Goal: Information Seeking & Learning: Learn about a topic

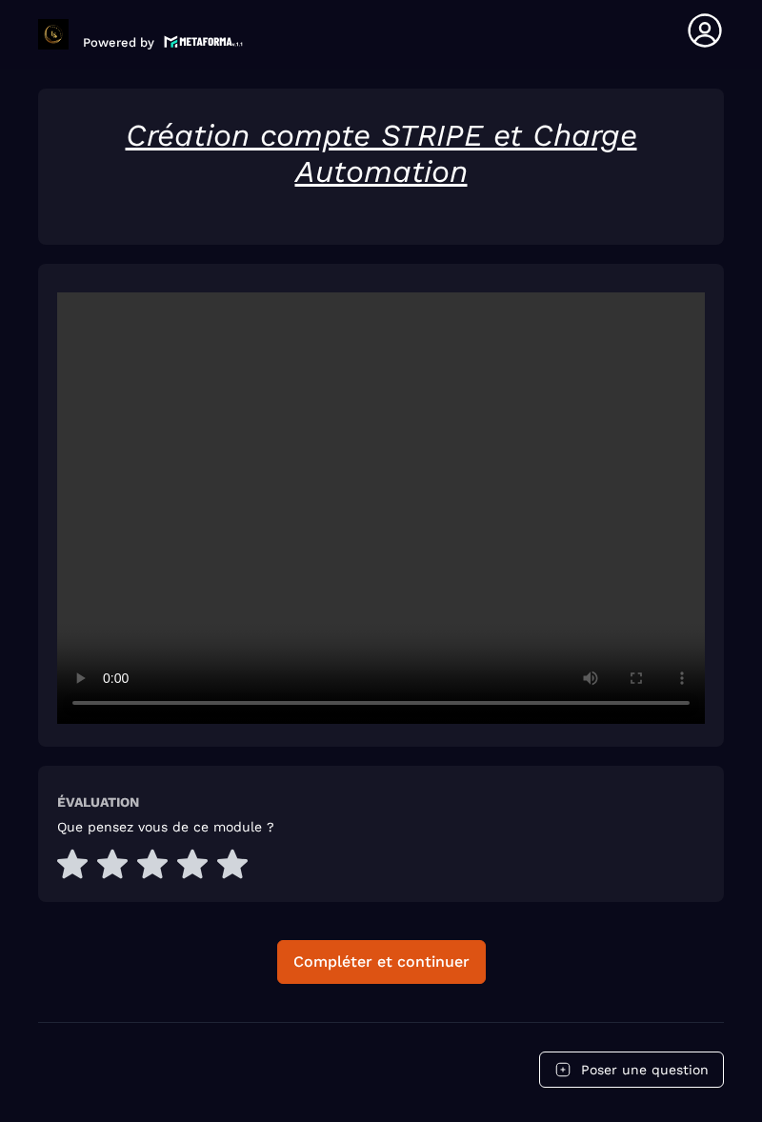
scroll to position [2620, 0]
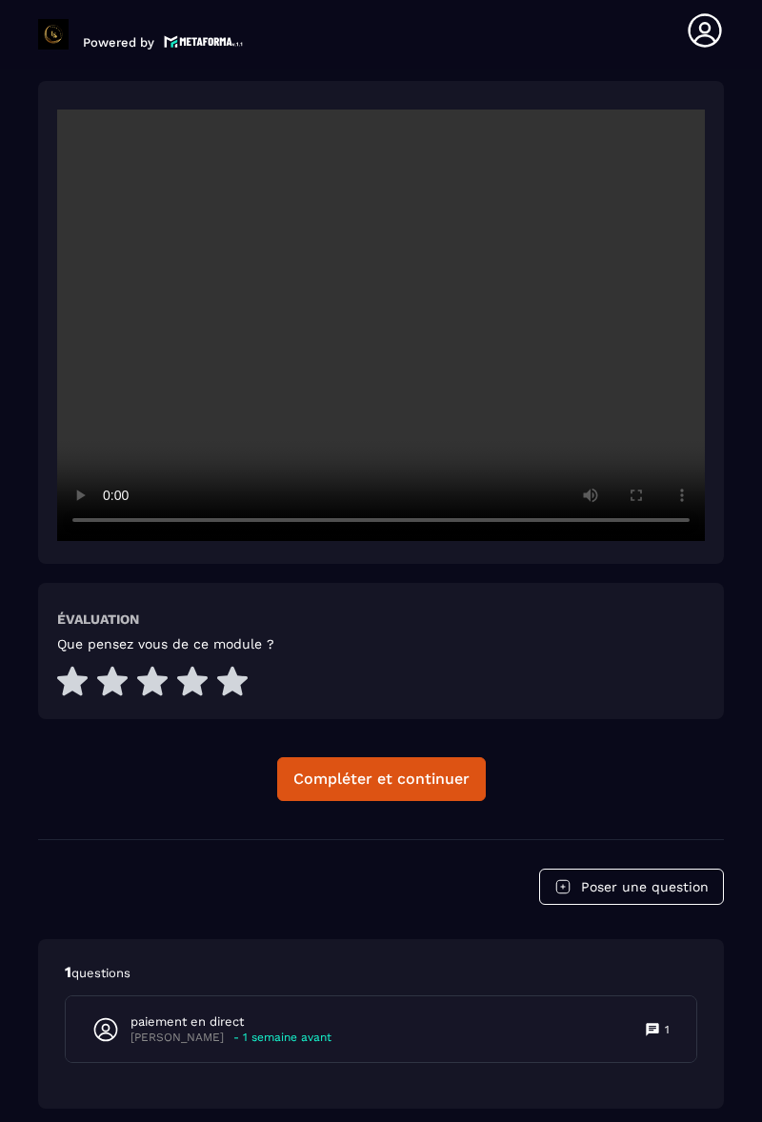
click at [381, 997] on div "paiement en direct [PERSON_NAME] - 1 semaine avant 1" at bounding box center [381, 1030] width 631 height 66
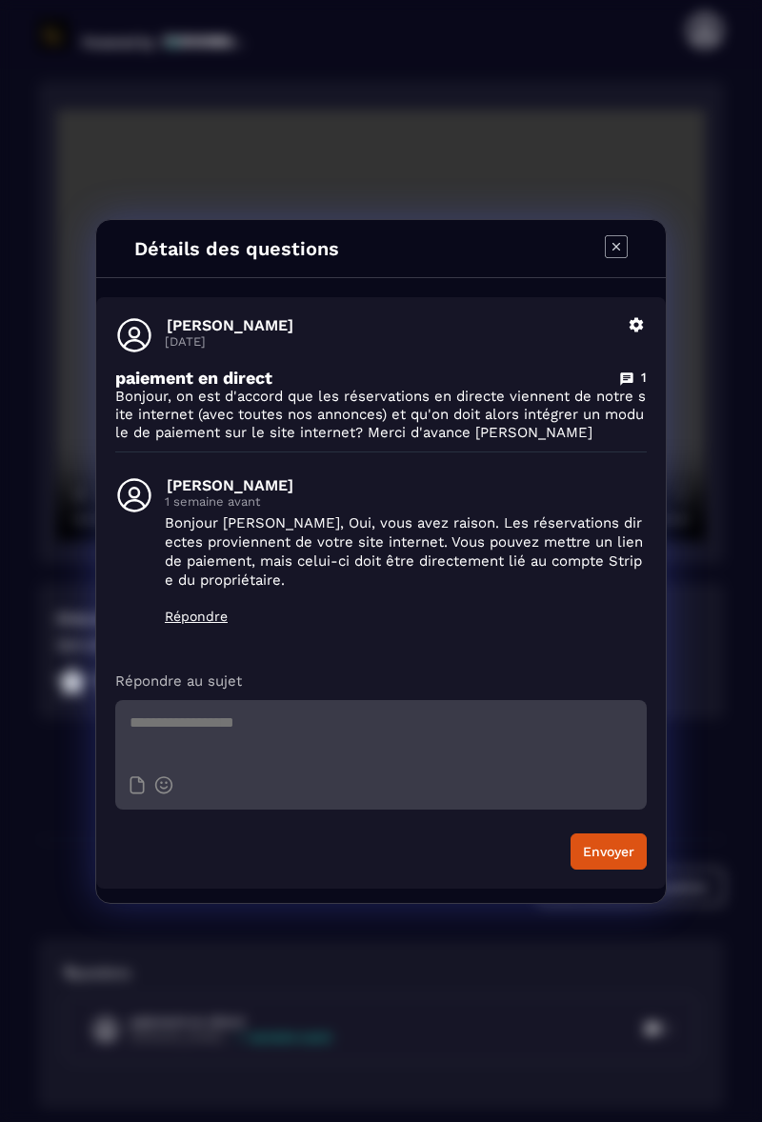
click at [627, 255] on icon "Modal window" at bounding box center [616, 246] width 22 height 22
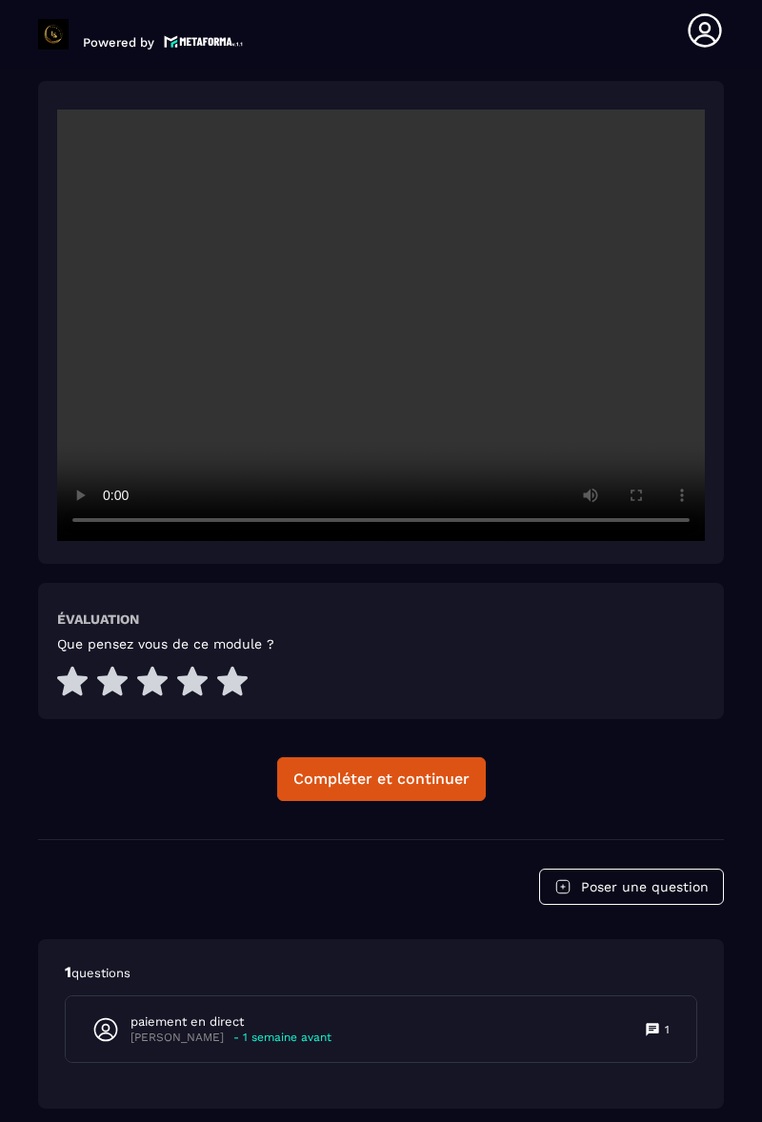
click at [316, 997] on div "paiement en direct [PERSON_NAME] - 1 semaine avant 1" at bounding box center [381, 1030] width 631 height 66
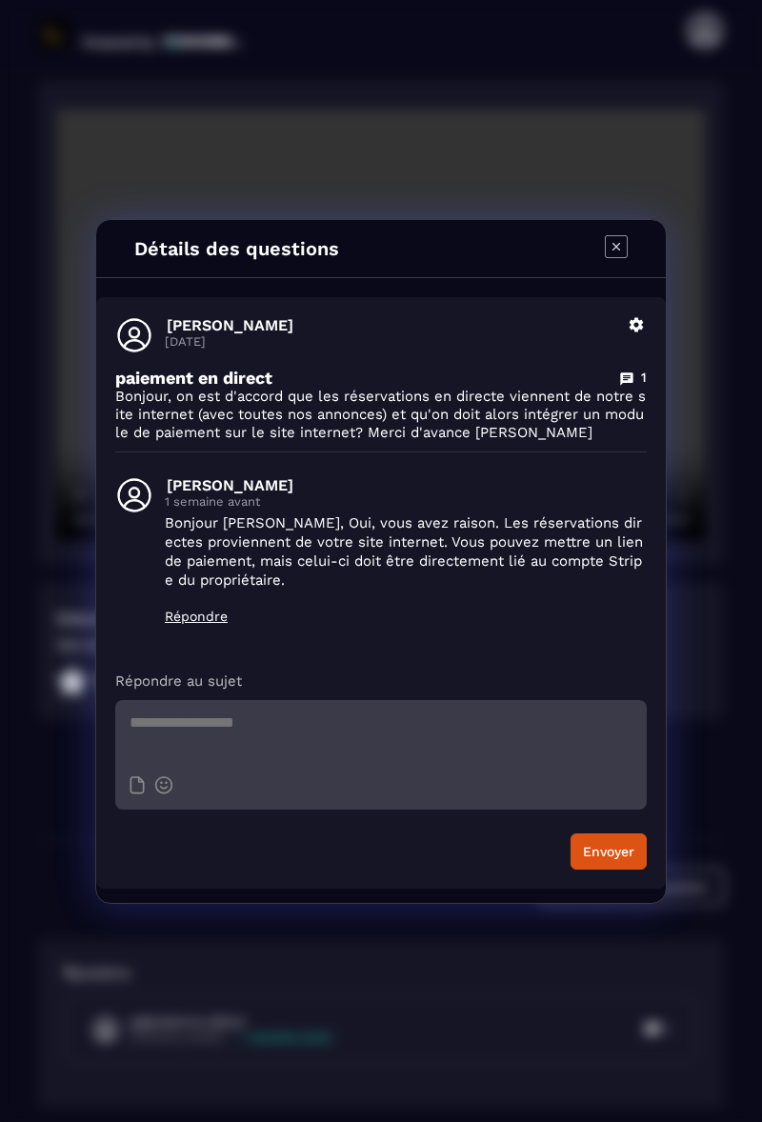
click at [616, 247] on icon "Modal window" at bounding box center [617, 246] width 8 height 8
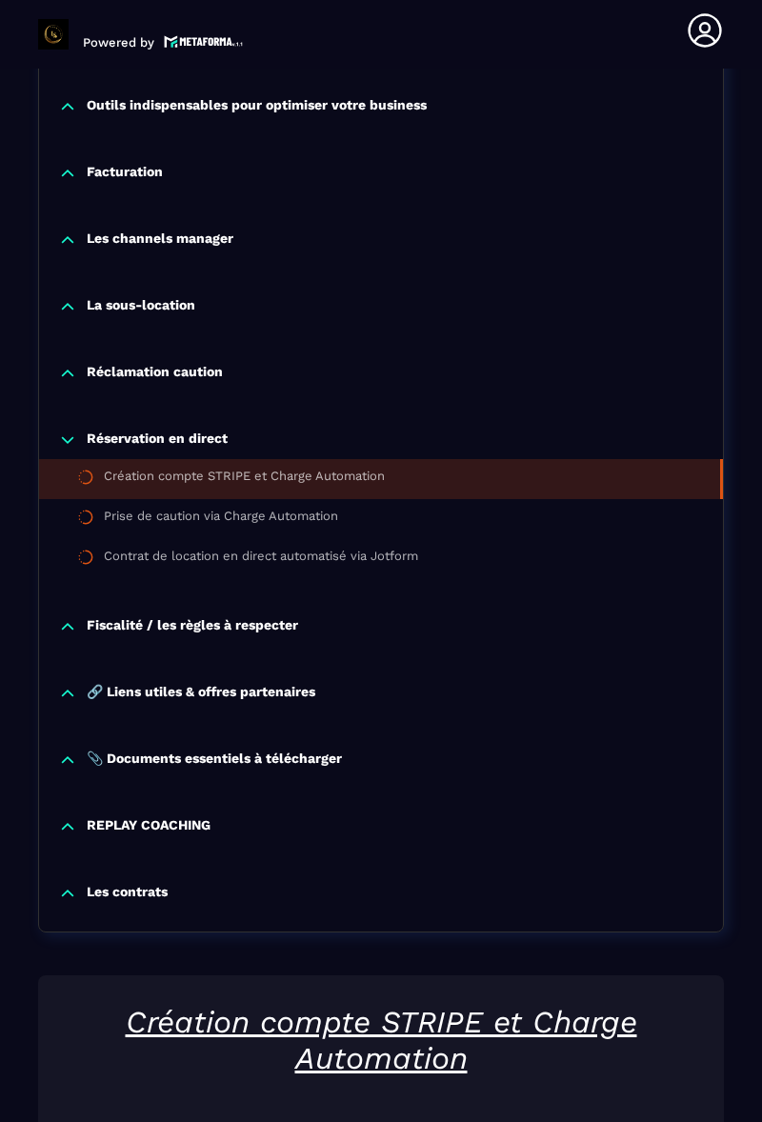
scroll to position [1553, 0]
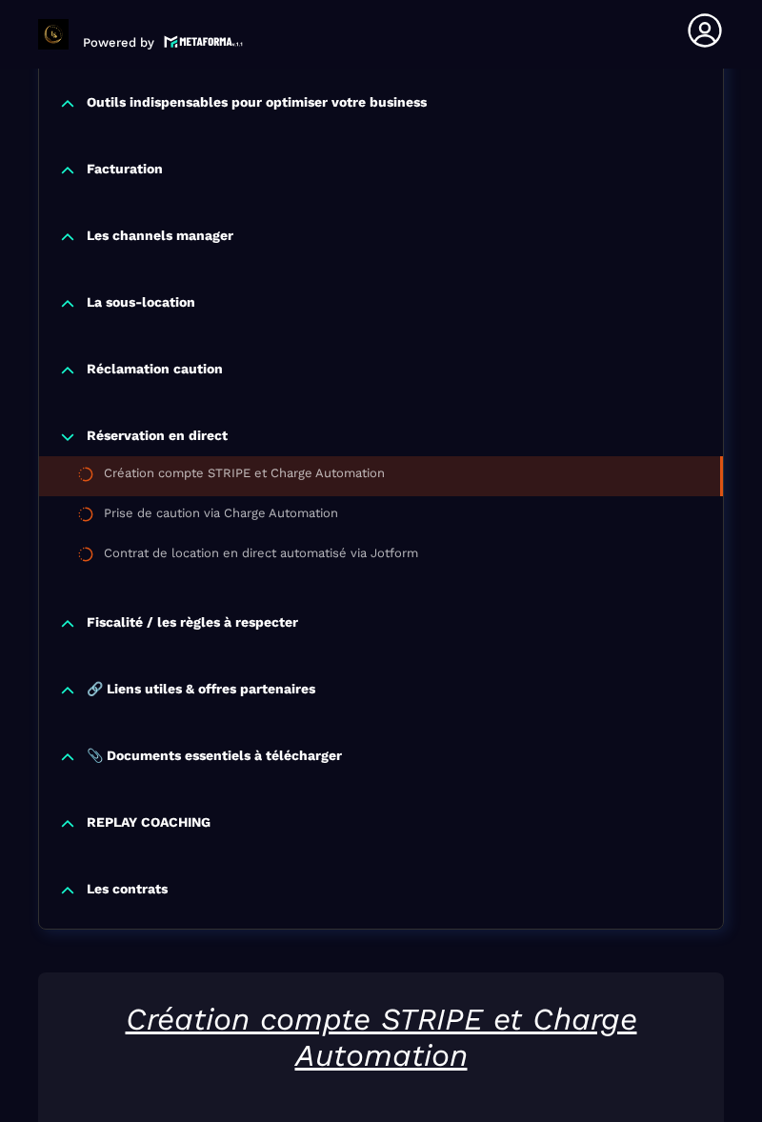
click at [217, 375] on p "Réclamation caution" at bounding box center [155, 370] width 136 height 19
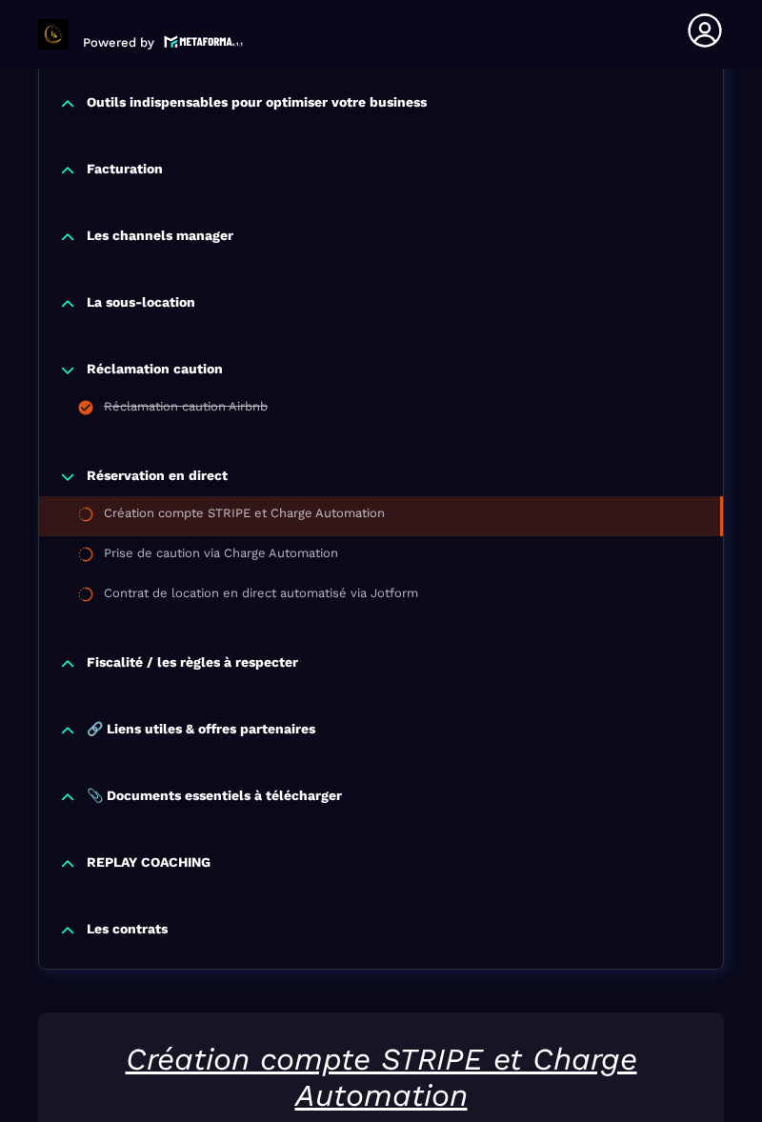
click at [192, 308] on p "La sous-location" at bounding box center [141, 303] width 109 height 19
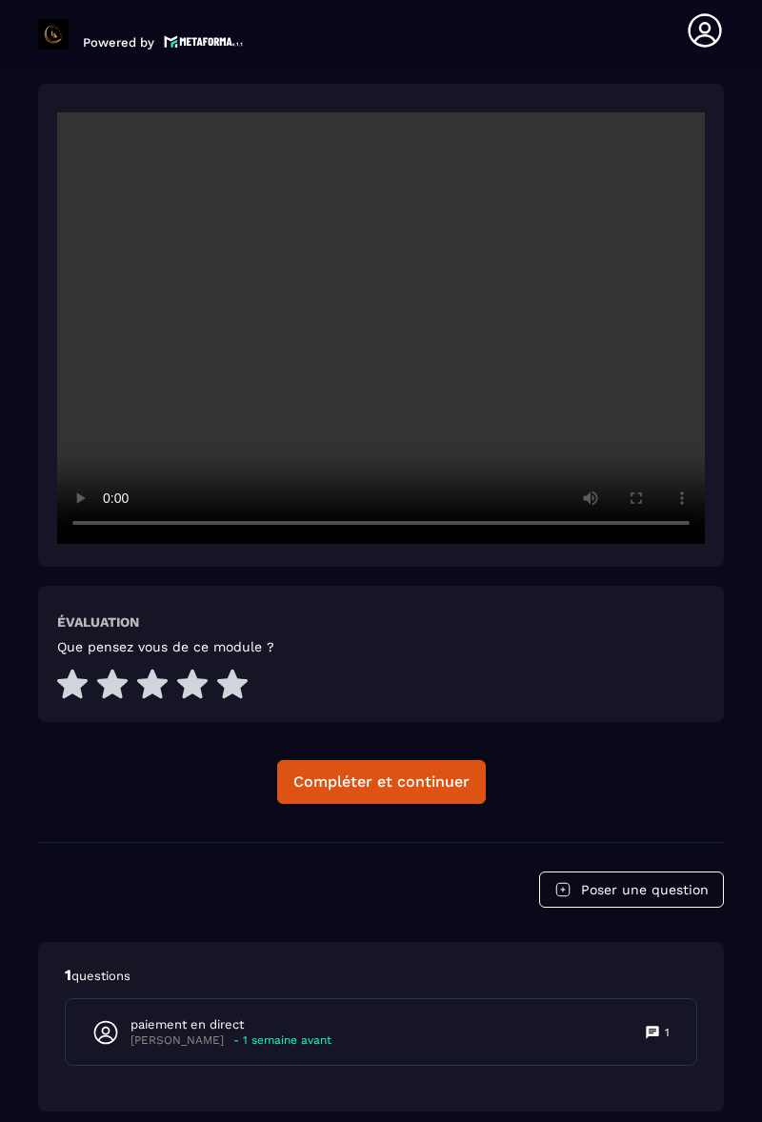
scroll to position [2859, 0]
click at [423, 775] on div "Compléter et continuer" at bounding box center [381, 781] width 176 height 19
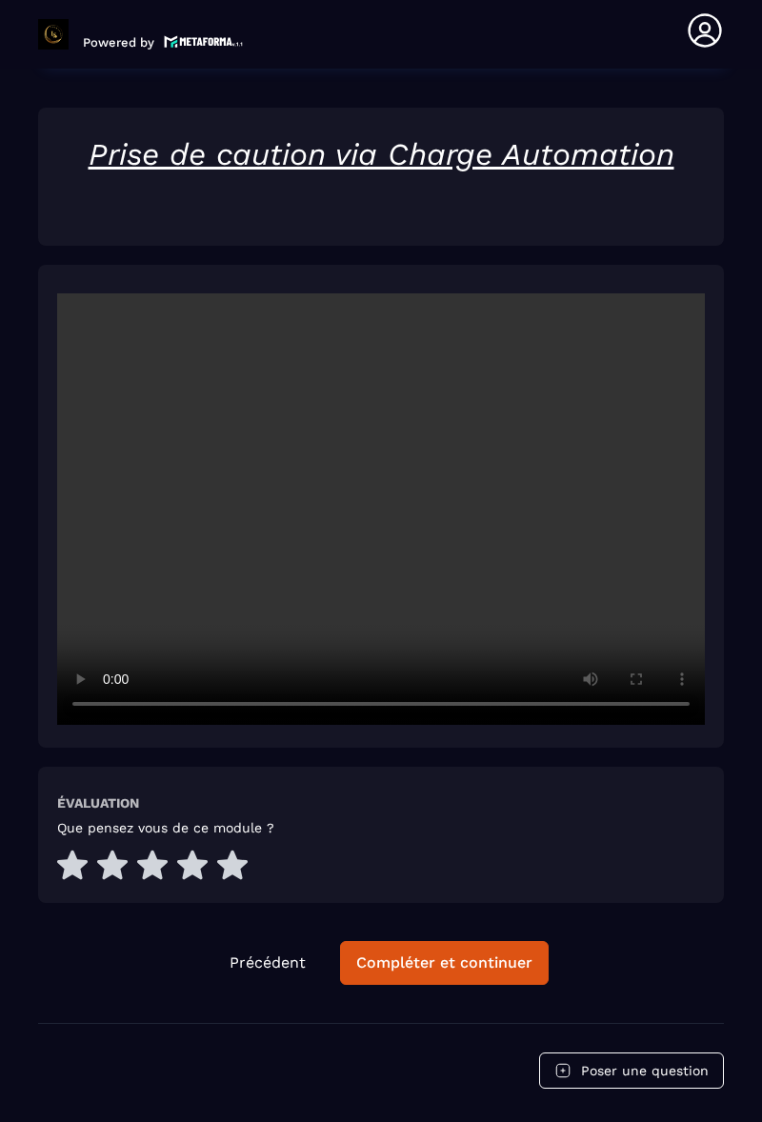
scroll to position [2758, 0]
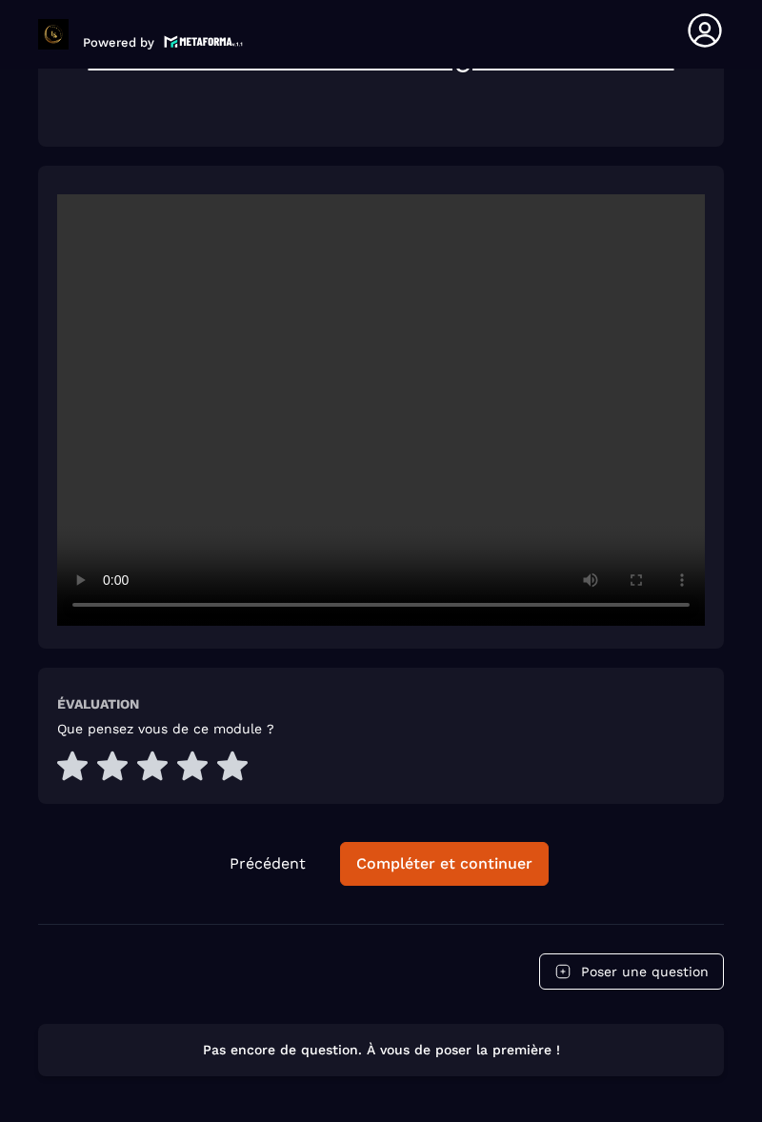
click at [476, 855] on div "Compléter et continuer" at bounding box center [444, 864] width 176 height 19
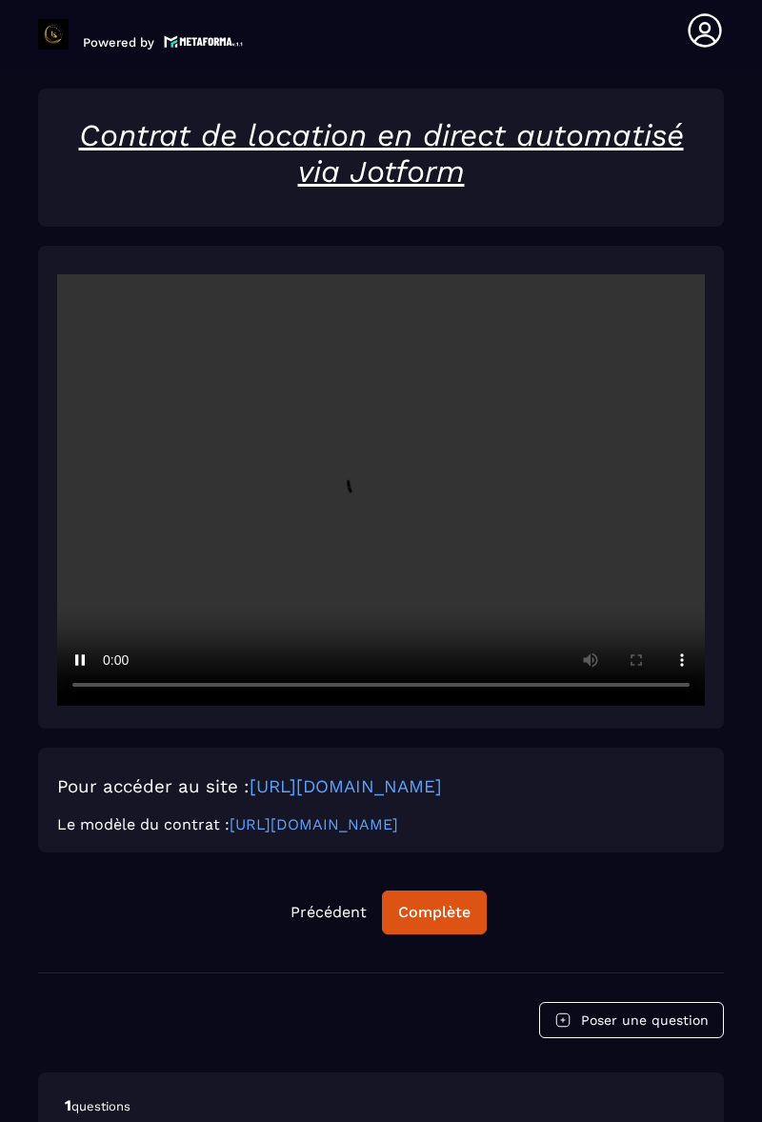
scroll to position [2679, 0]
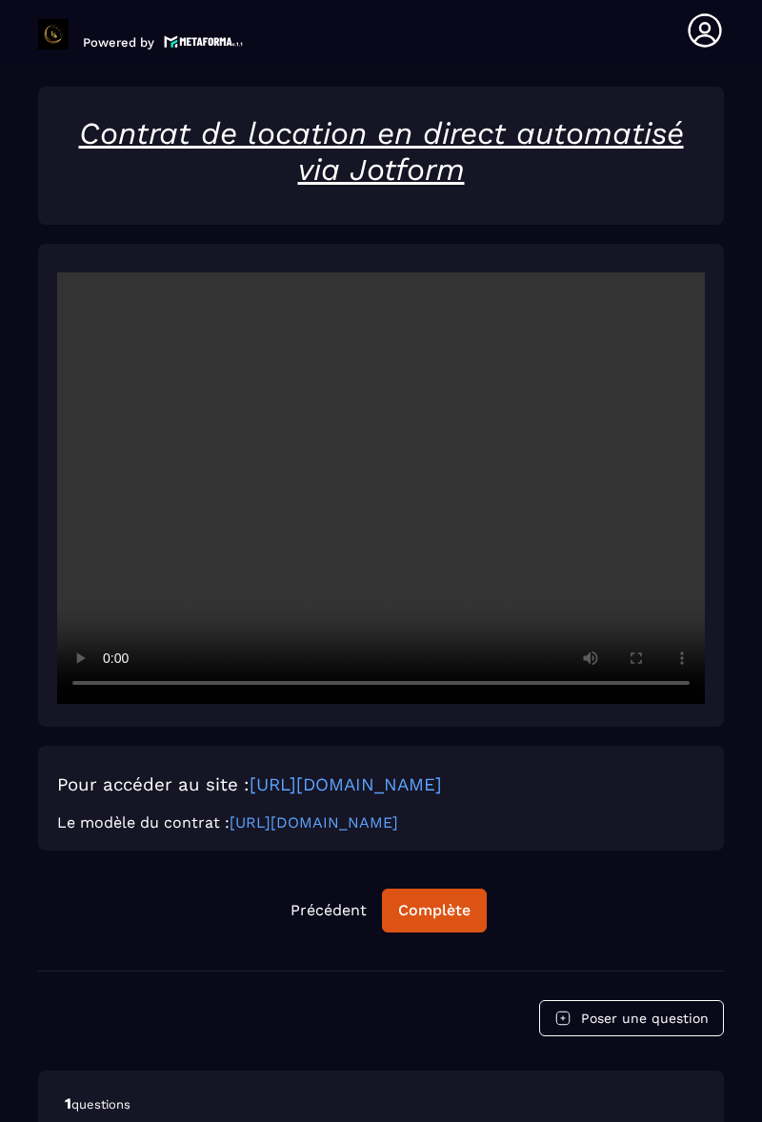
click at [398, 814] on link "[URL][DOMAIN_NAME]" at bounding box center [314, 823] width 169 height 18
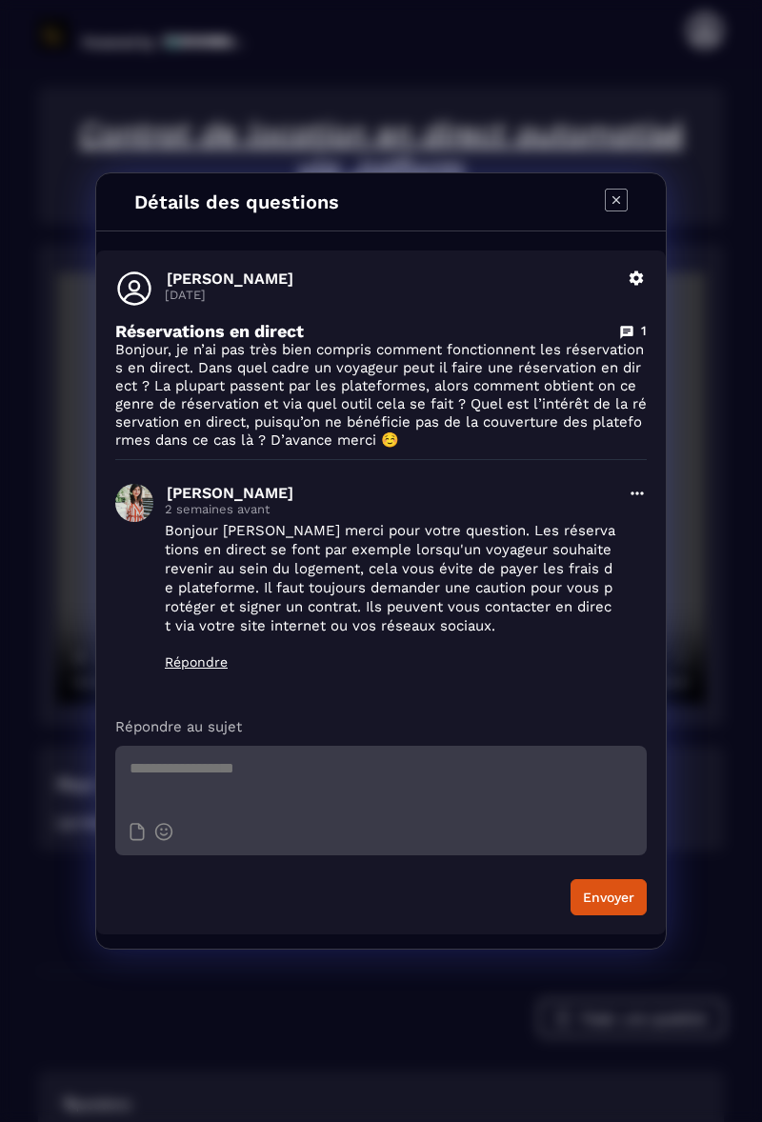
click at [591, 201] on div "Détails des questions" at bounding box center [381, 202] width 570 height 58
click at [616, 200] on icon "Modal window" at bounding box center [617, 200] width 8 height 8
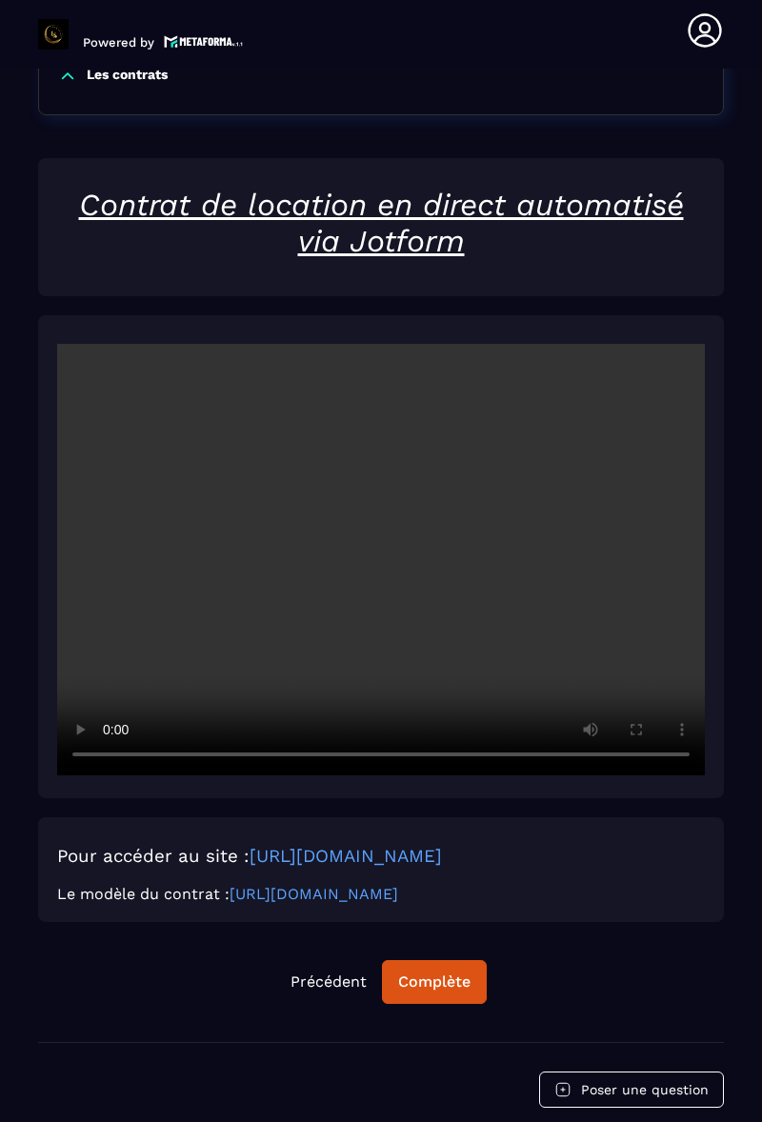
scroll to position [2809, 0]
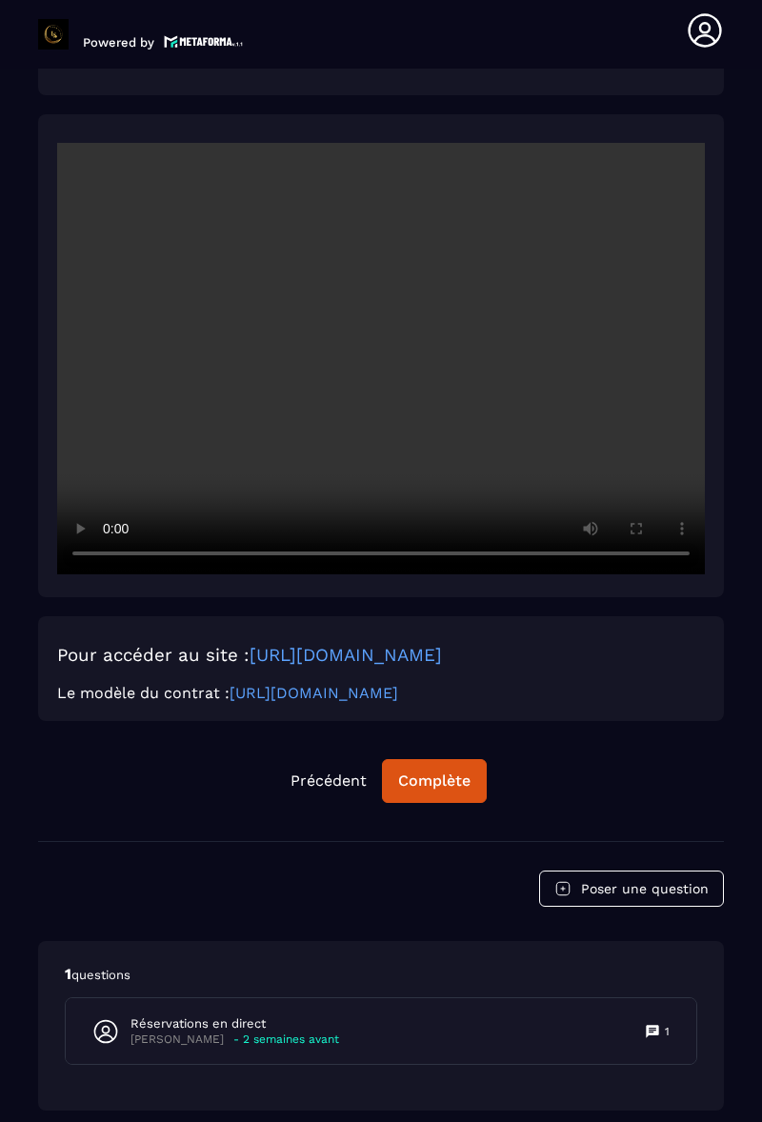
click at [439, 772] on div "Complète" at bounding box center [434, 781] width 72 height 19
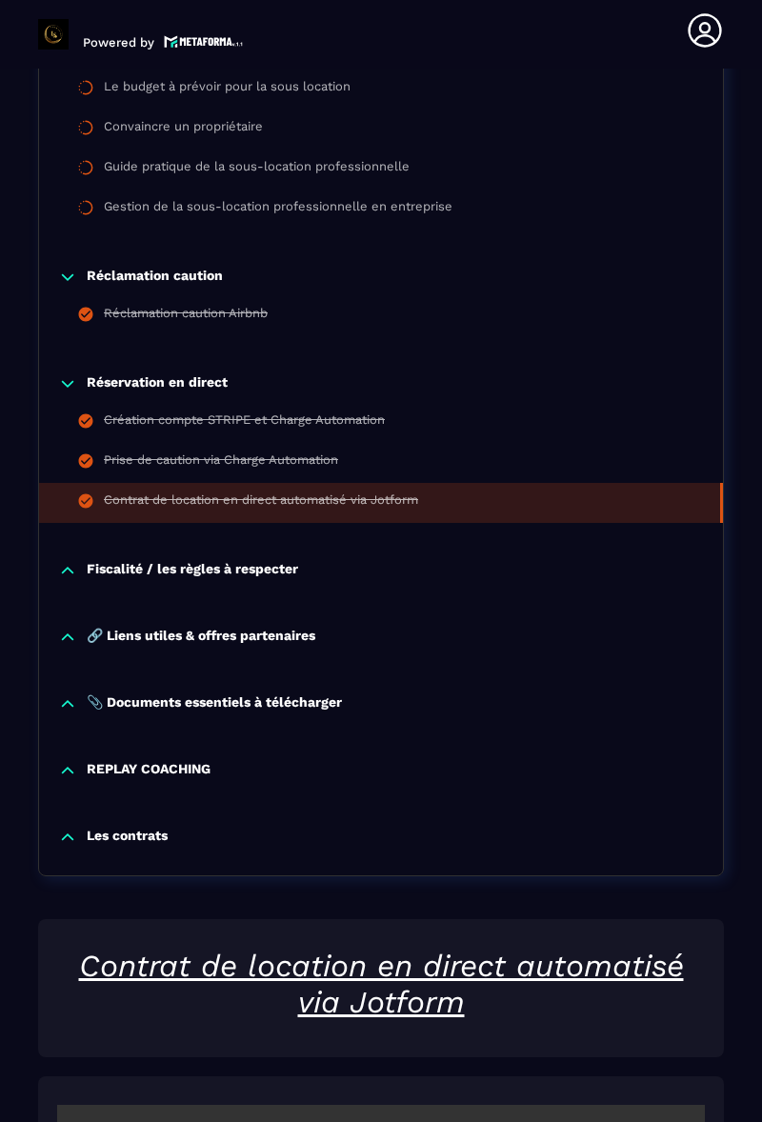
scroll to position [1845, 0]
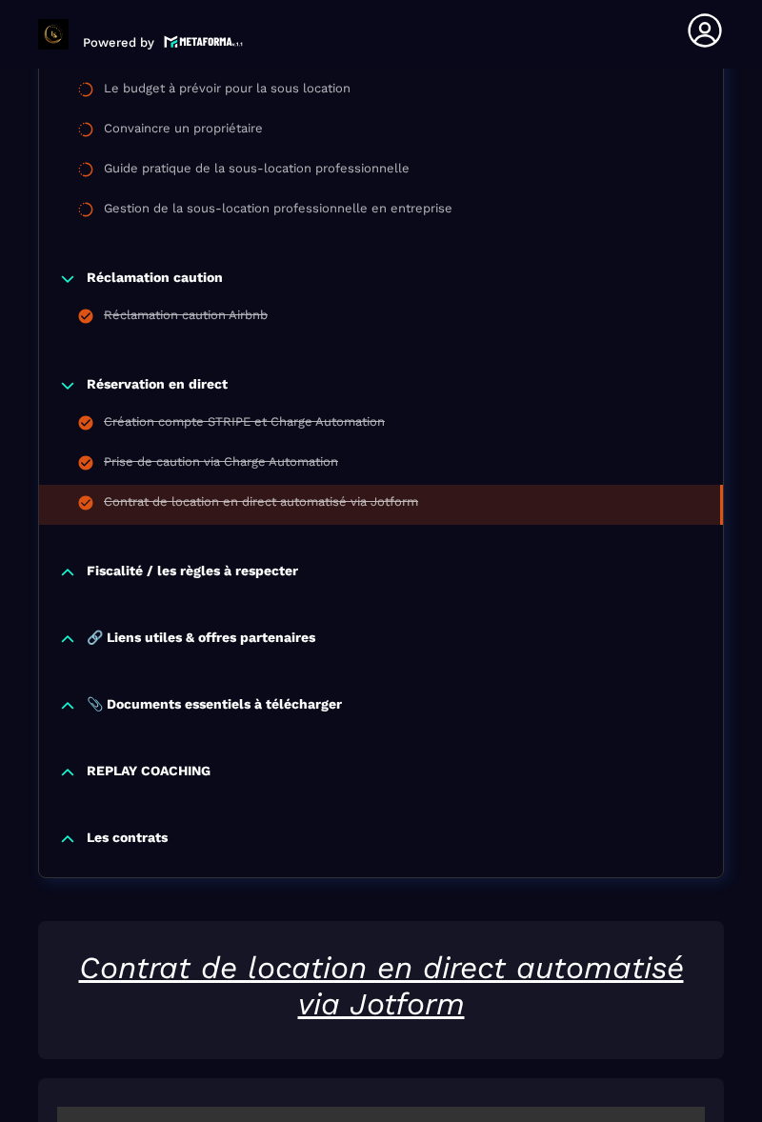
click at [227, 563] on p "Fiscalité / les règles à respecter" at bounding box center [193, 572] width 212 height 19
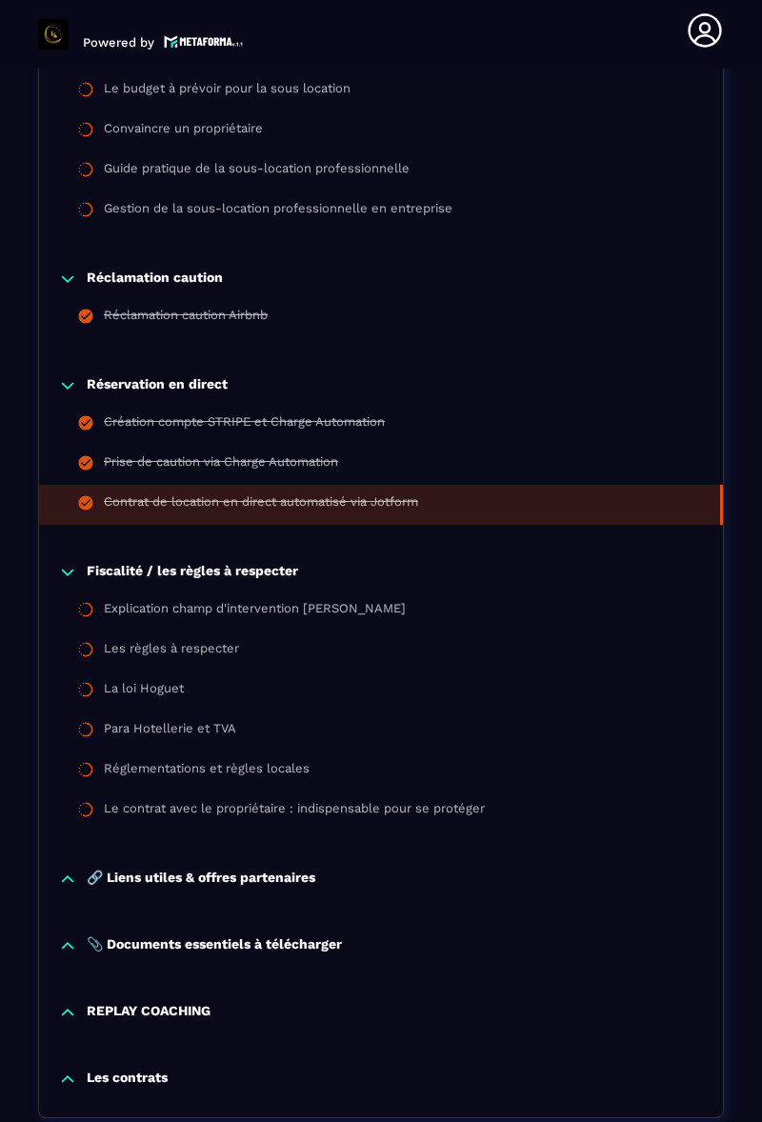
click at [212, 601] on div "Explication champ d'intervention [PERSON_NAME]" at bounding box center [255, 611] width 302 height 21
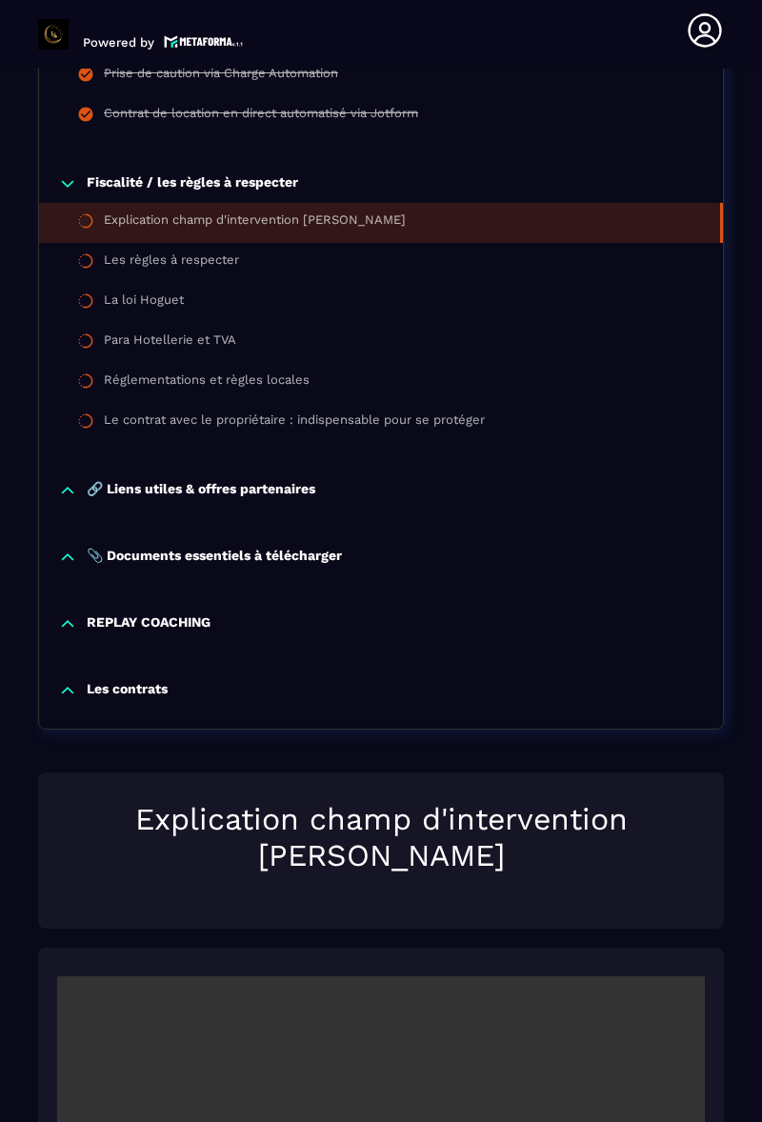
scroll to position [2228, 0]
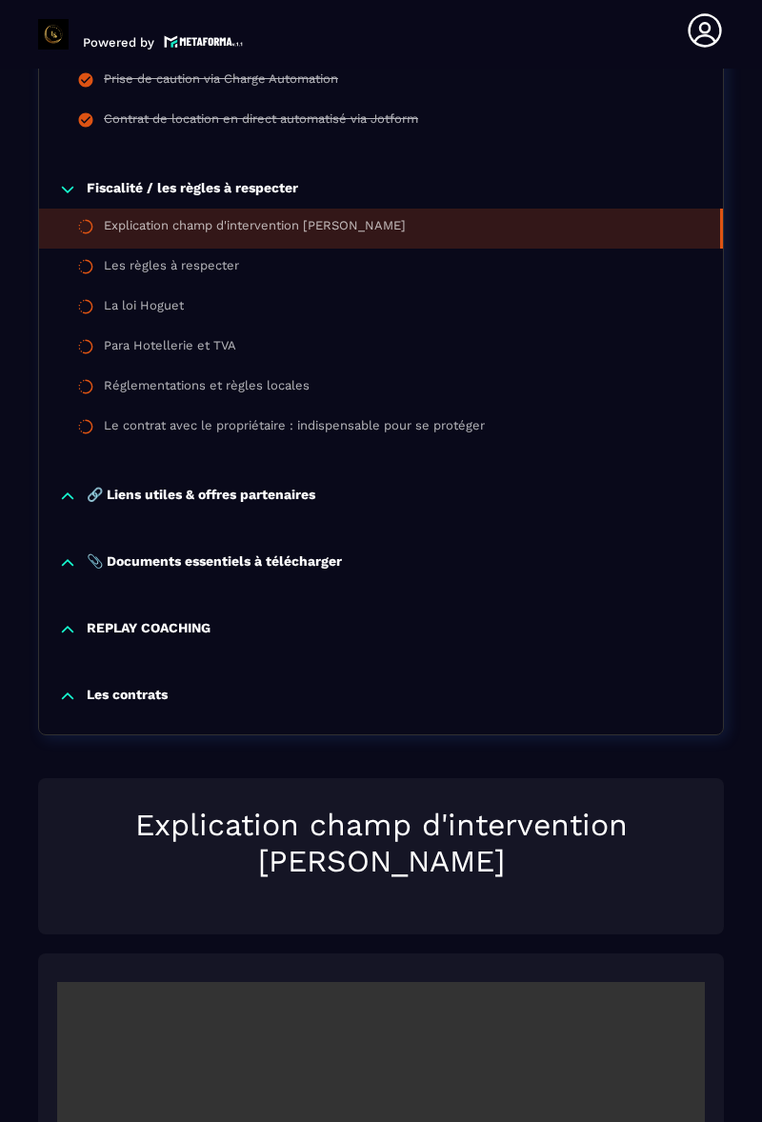
click at [158, 687] on p "Les contrats" at bounding box center [127, 696] width 81 height 19
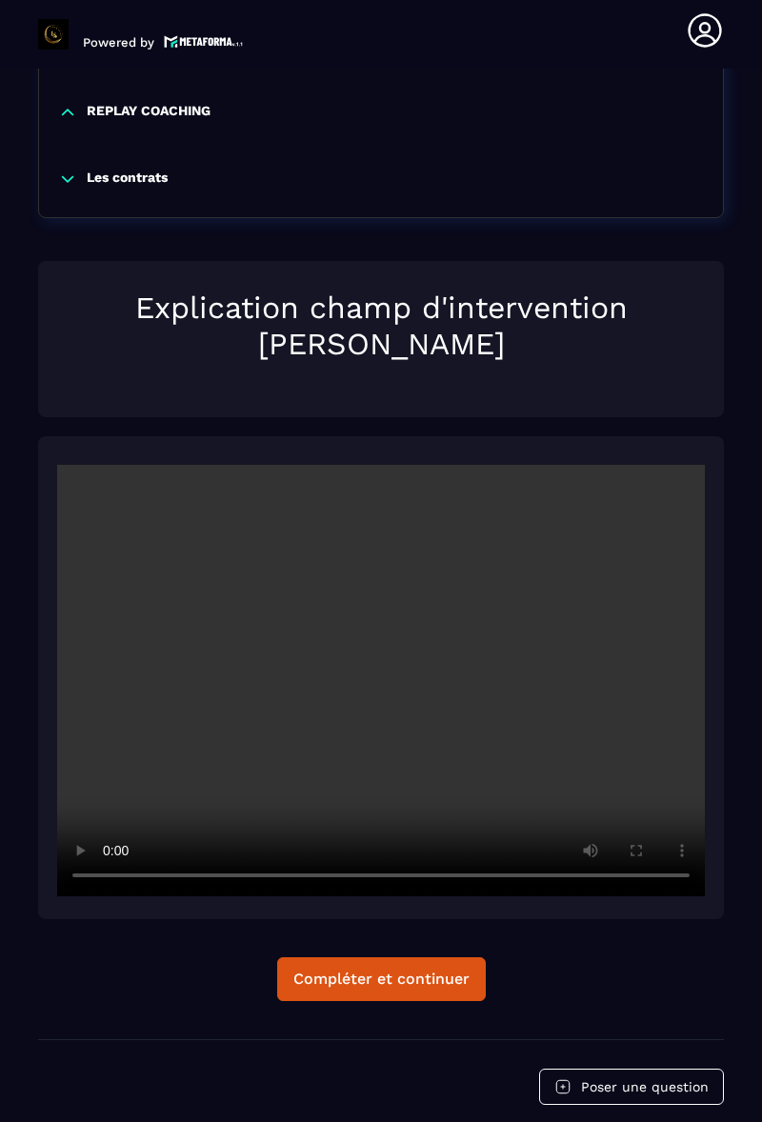
scroll to position [2859, 0]
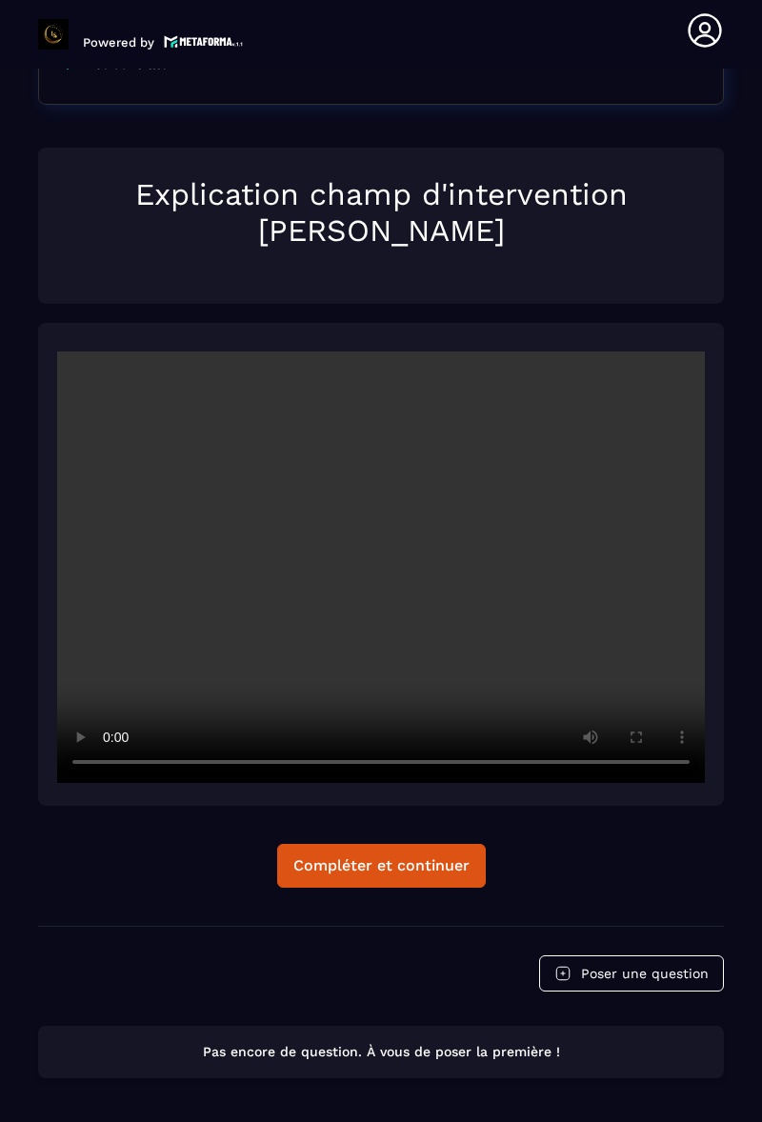
click at [450, 863] on div "Compléter et continuer" at bounding box center [381, 866] width 176 height 19
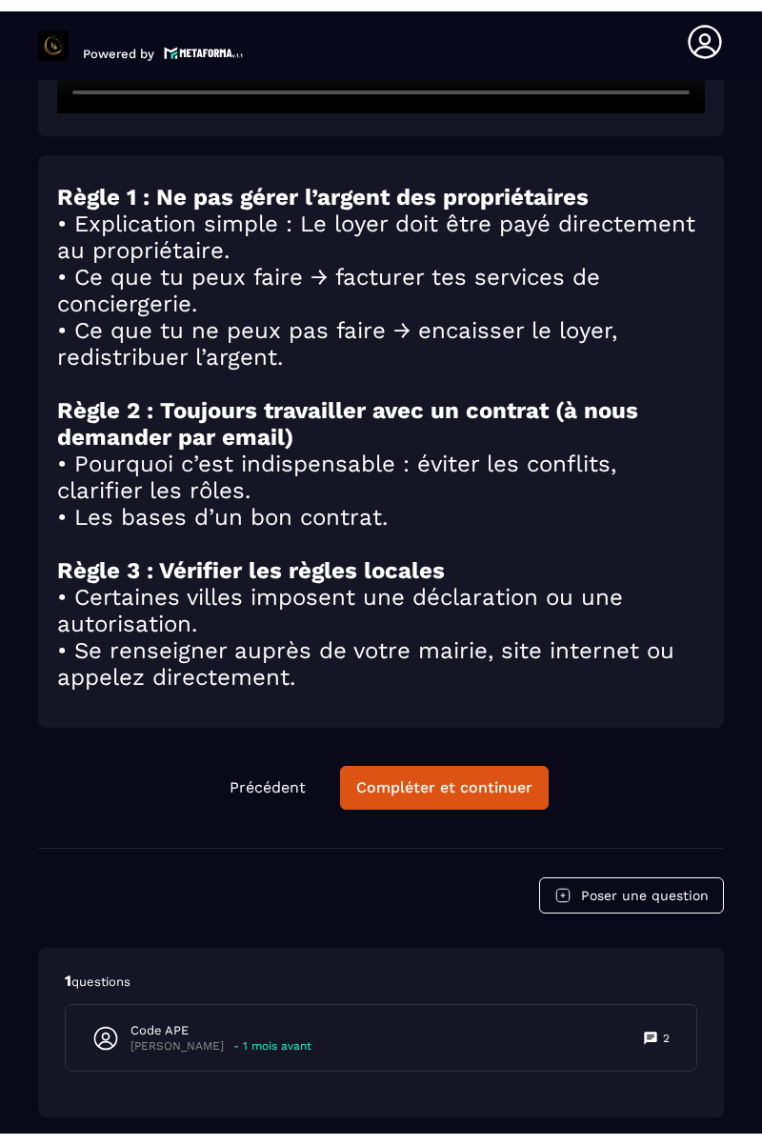
scroll to position [3369, 0]
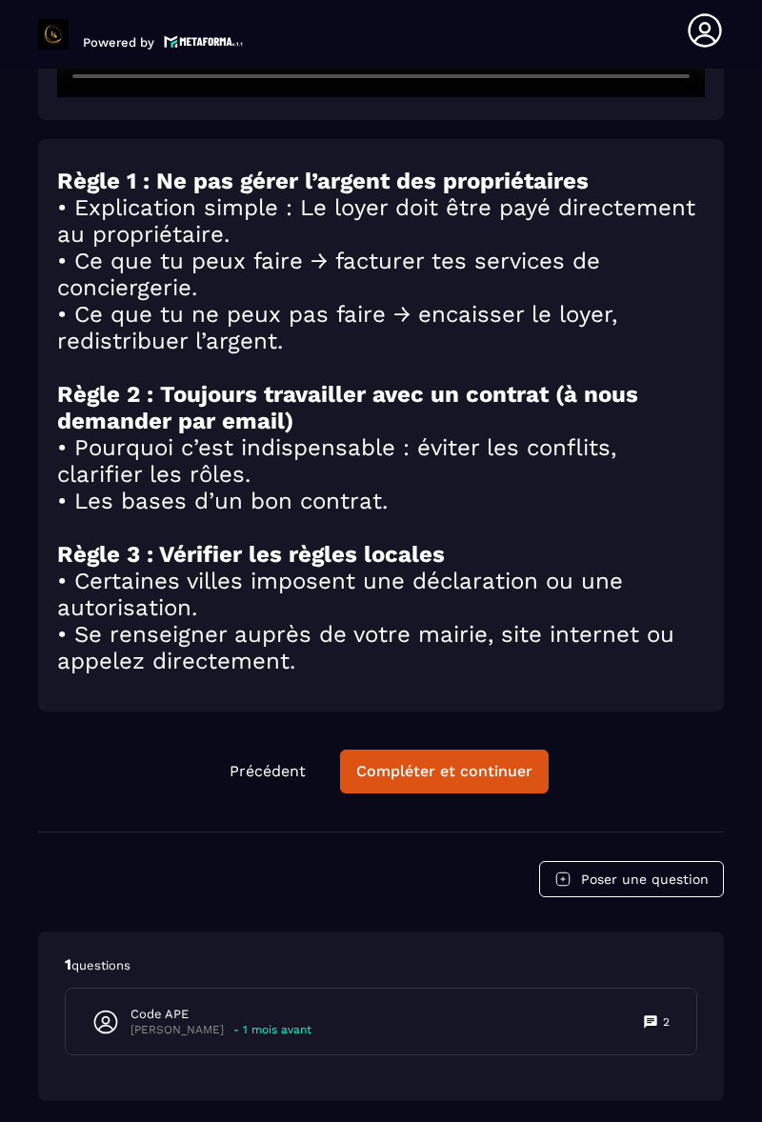
click at [274, 1033] on p "- 1 mois avant" at bounding box center [272, 1030] width 78 height 14
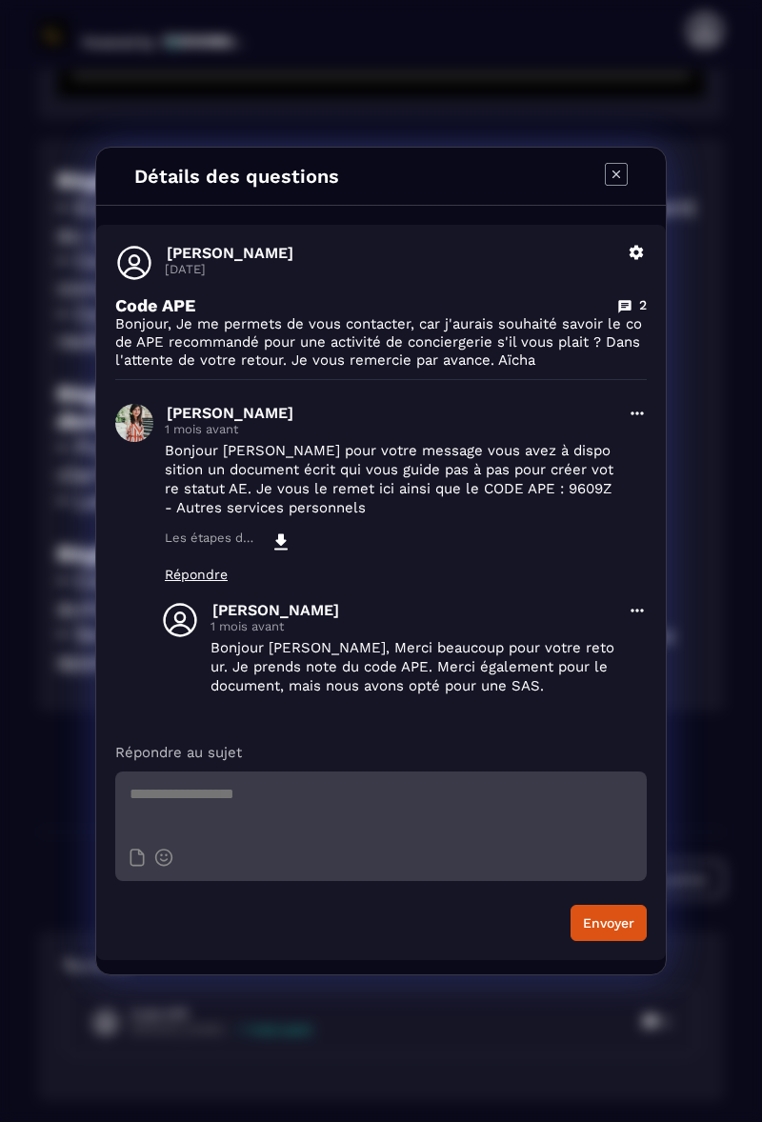
click at [280, 554] on icon "Modal window" at bounding box center [281, 542] width 23 height 23
click at [618, 173] on icon "Modal window" at bounding box center [617, 175] width 8 height 8
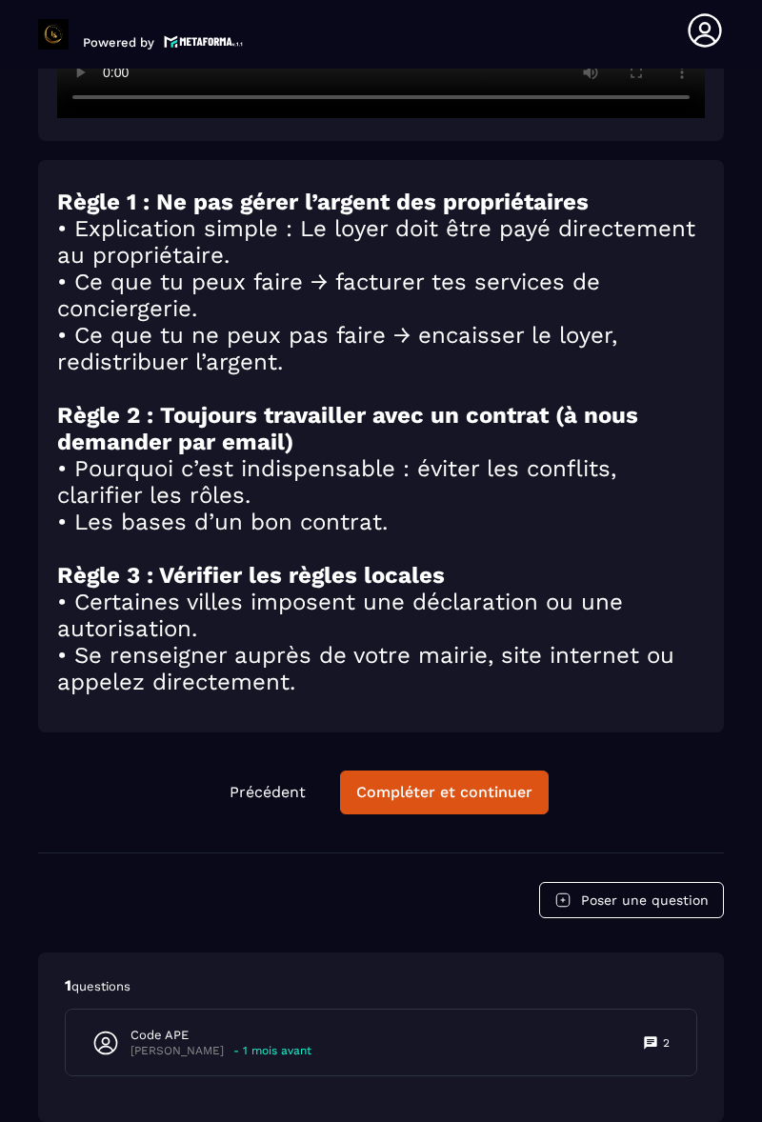
scroll to position [3331, 0]
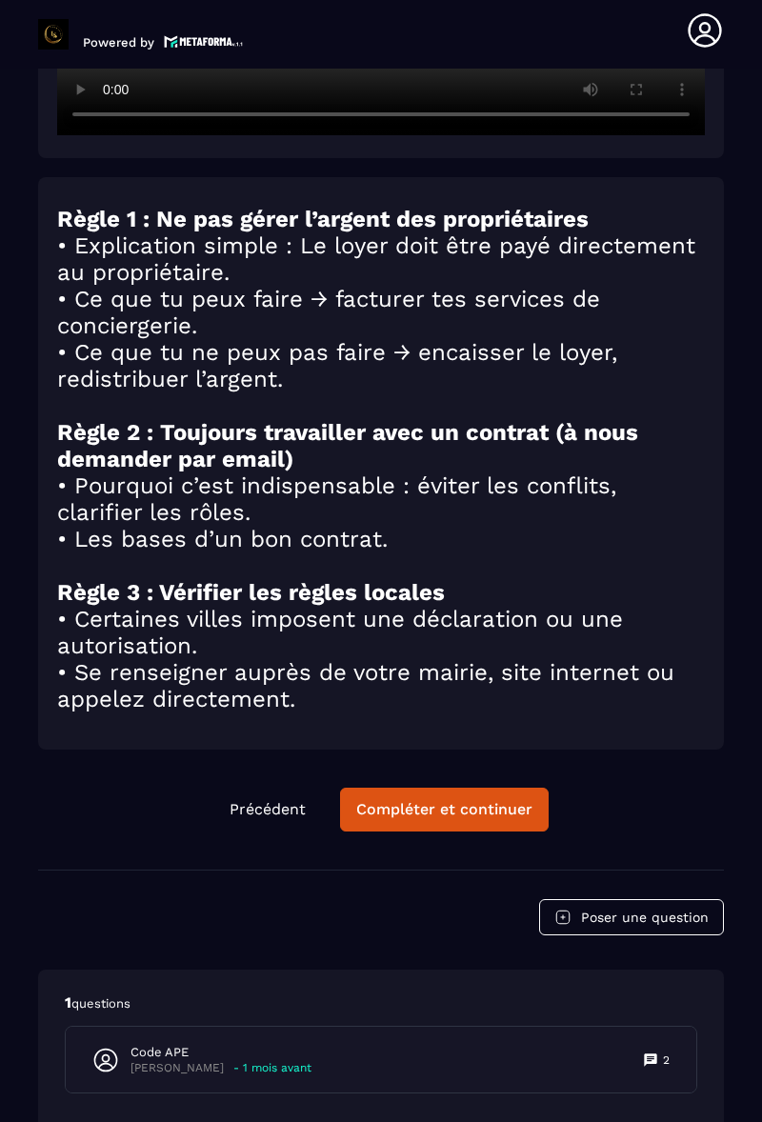
click at [478, 811] on div "Compléter et continuer" at bounding box center [444, 809] width 176 height 19
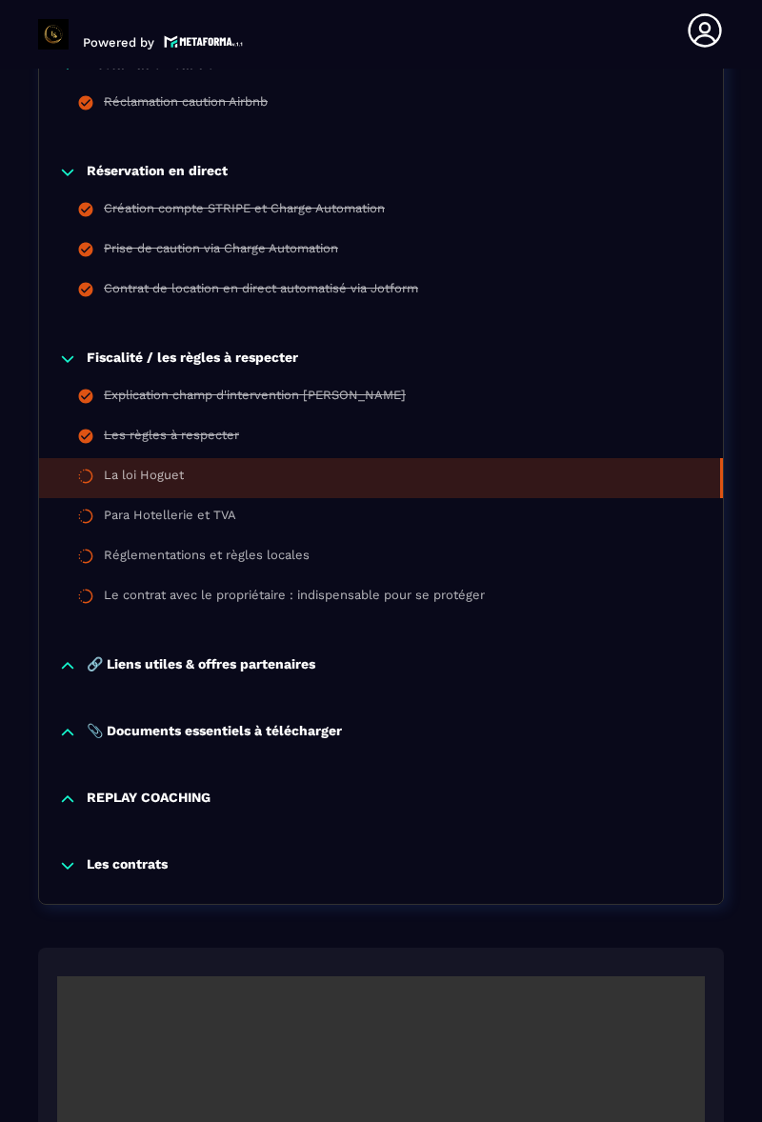
scroll to position [2056, 0]
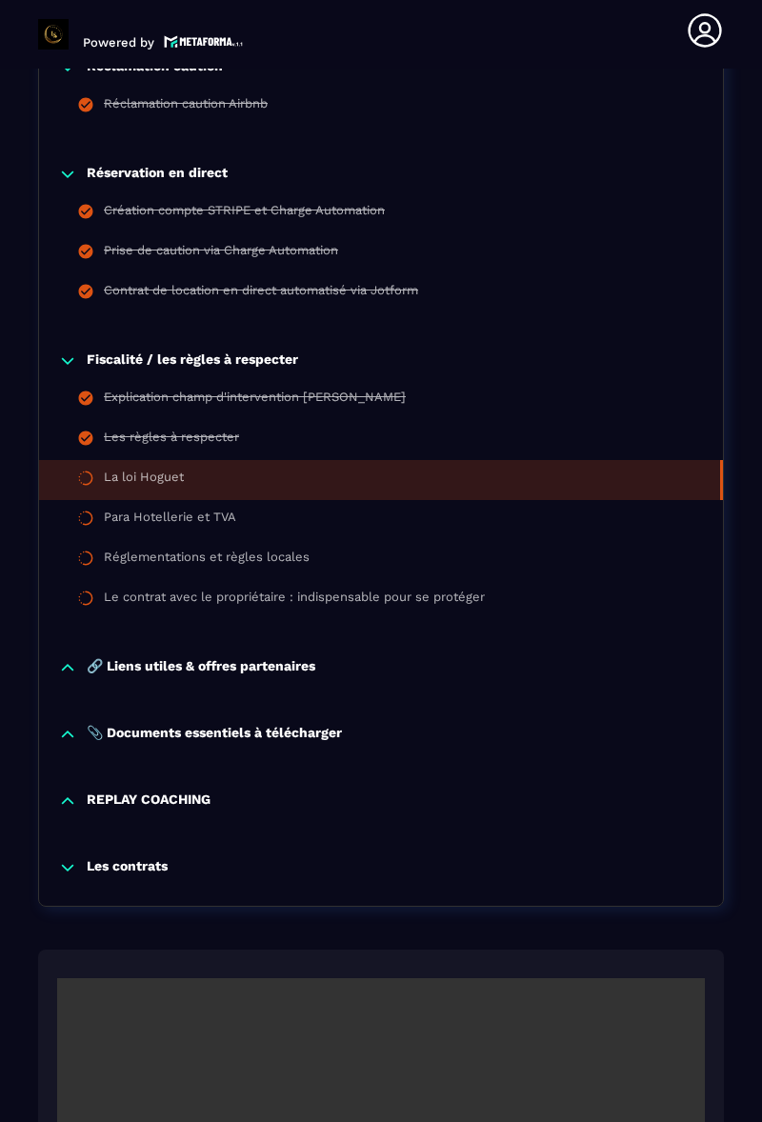
click at [232, 658] on p "🔗 Liens utiles & offres partenaires" at bounding box center [201, 667] width 229 height 19
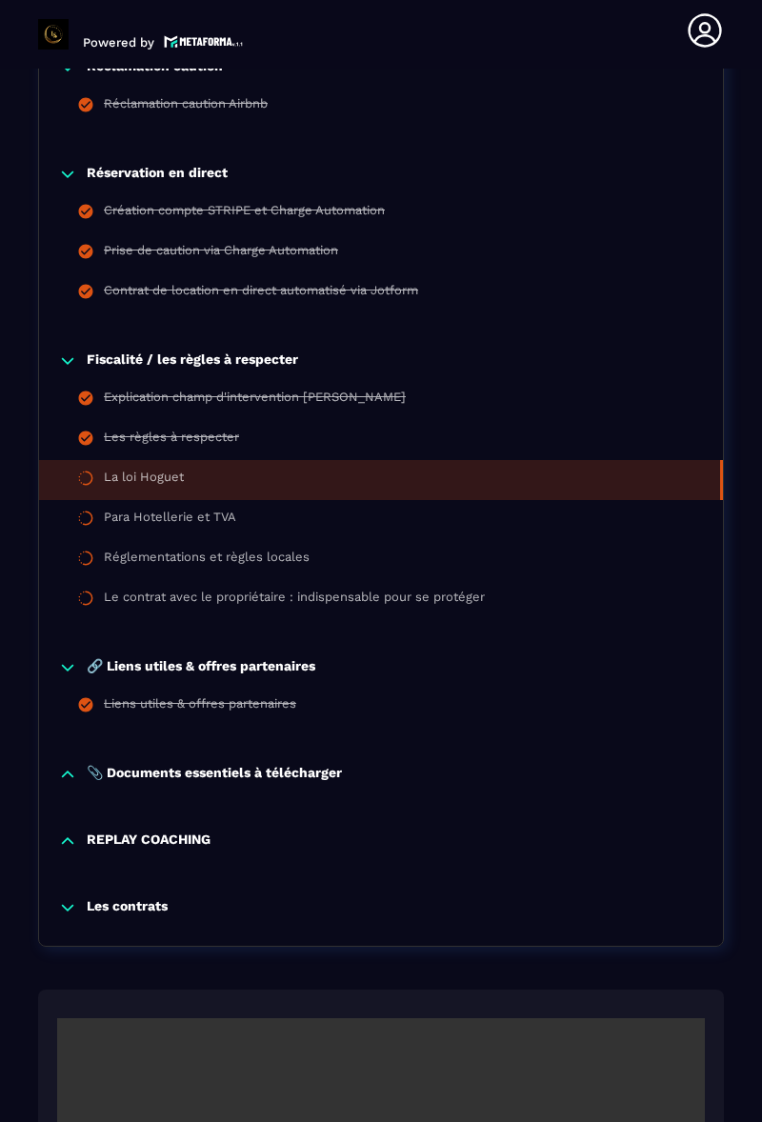
click at [274, 766] on p "📎 Documents essentiels à télécharger" at bounding box center [214, 774] width 255 height 19
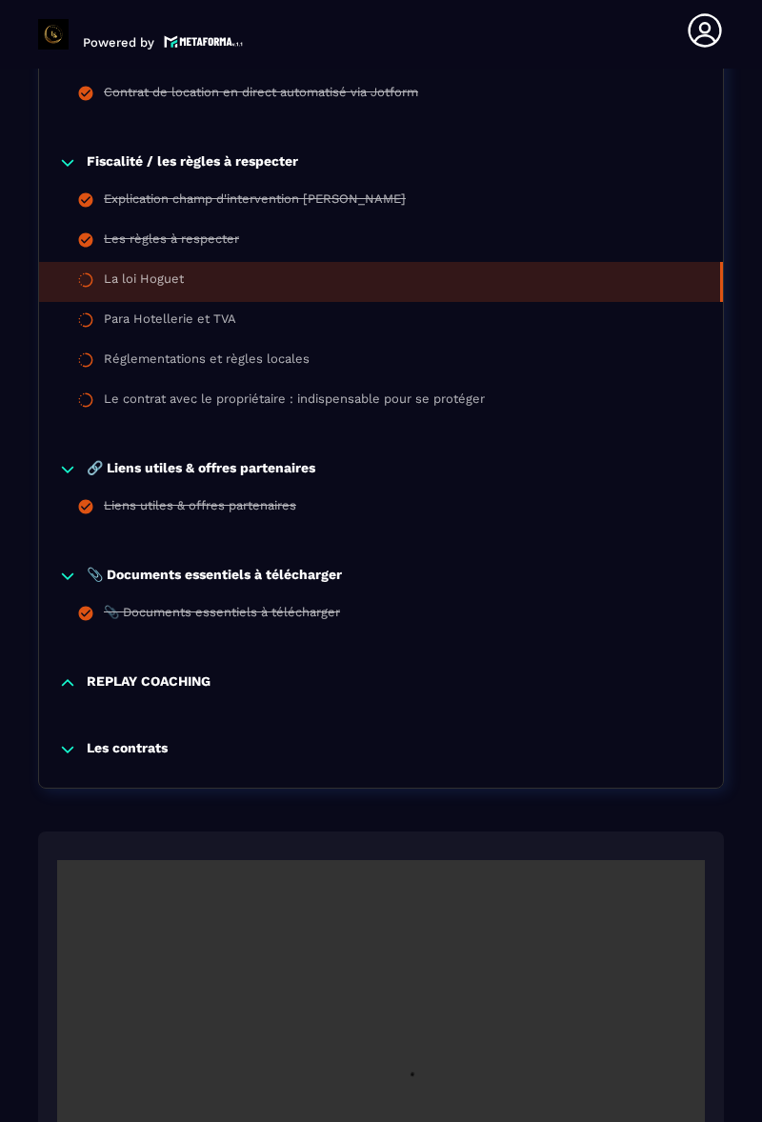
scroll to position [2254, 0]
click at [160, 747] on p "Les contrats" at bounding box center [127, 749] width 81 height 19
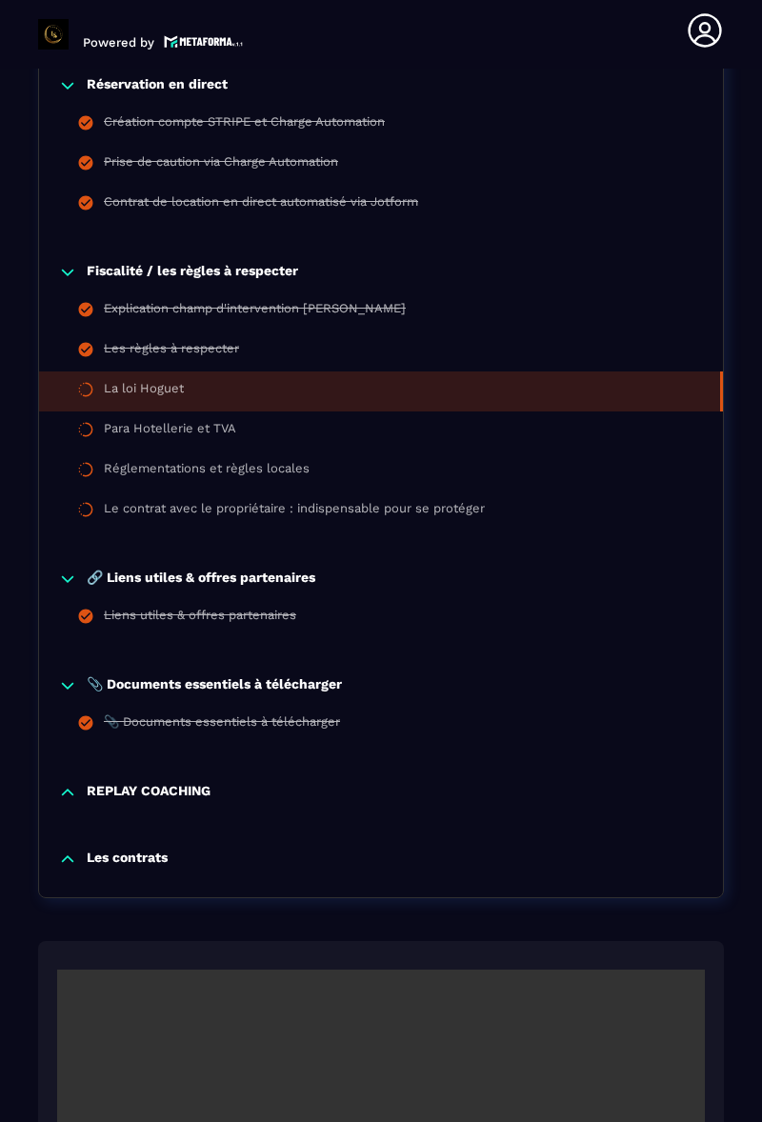
scroll to position [2151, 0]
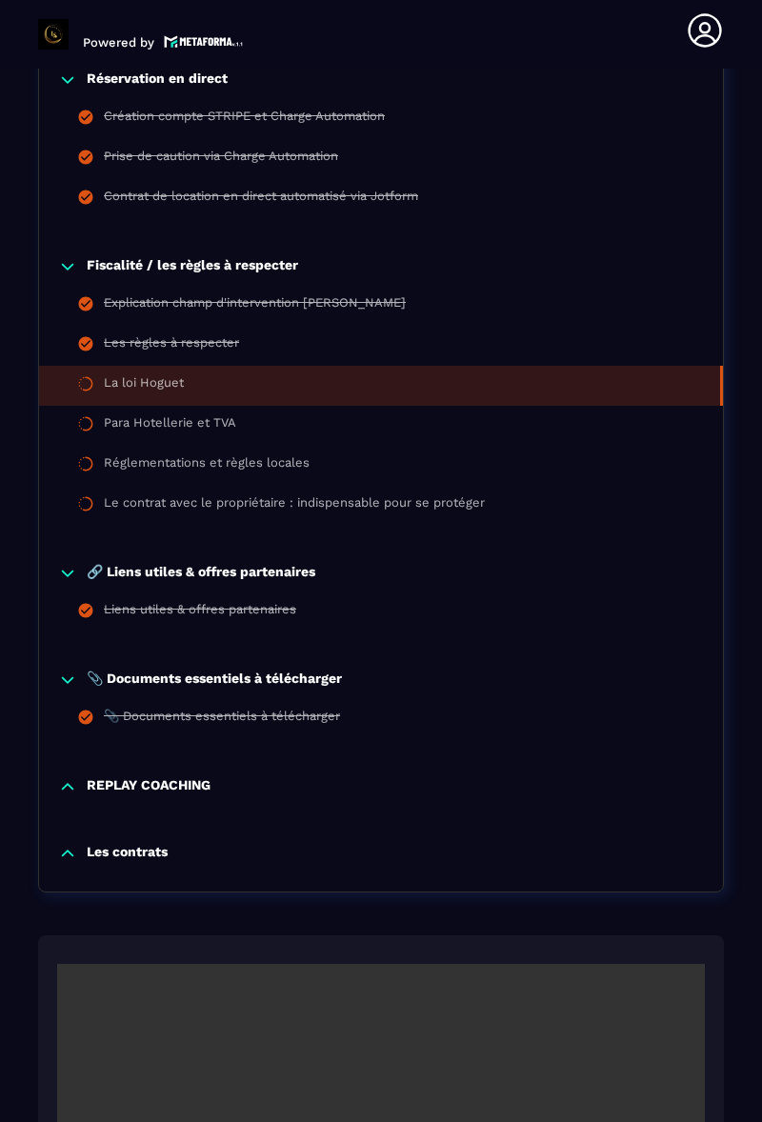
click at [209, 778] on p "REPLAY COACHING" at bounding box center [149, 787] width 124 height 19
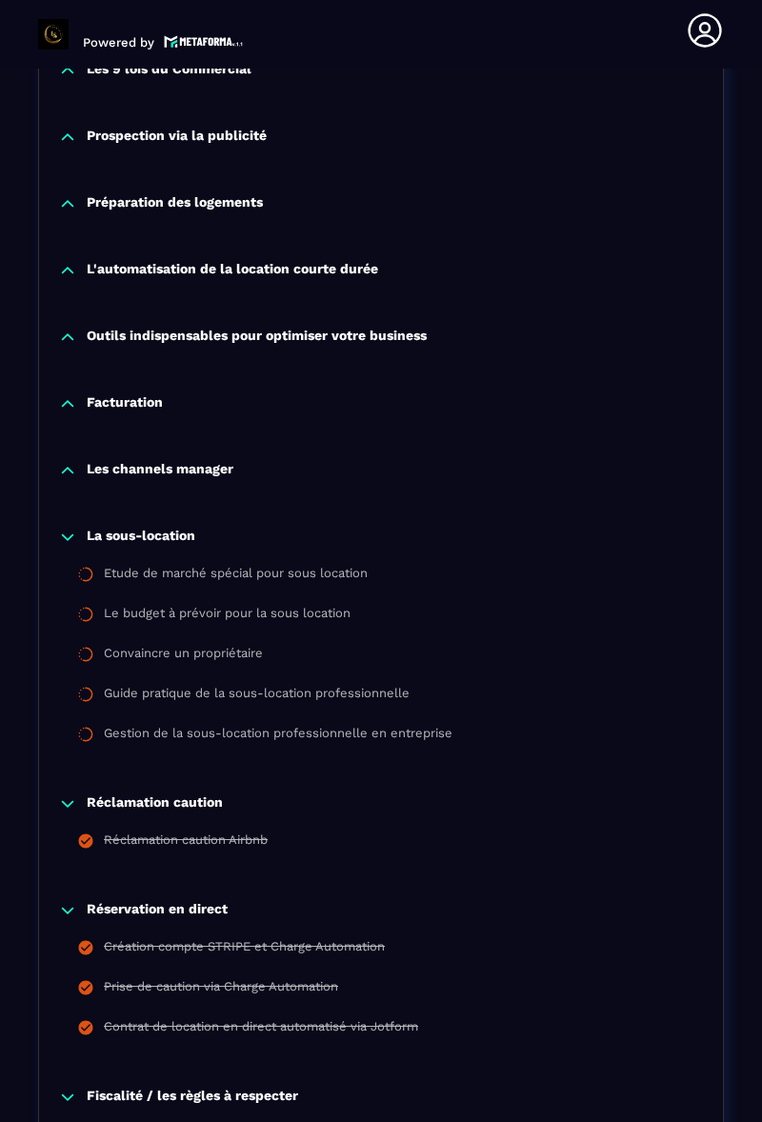
scroll to position [1315, 0]
